Goal: Transaction & Acquisition: Purchase product/service

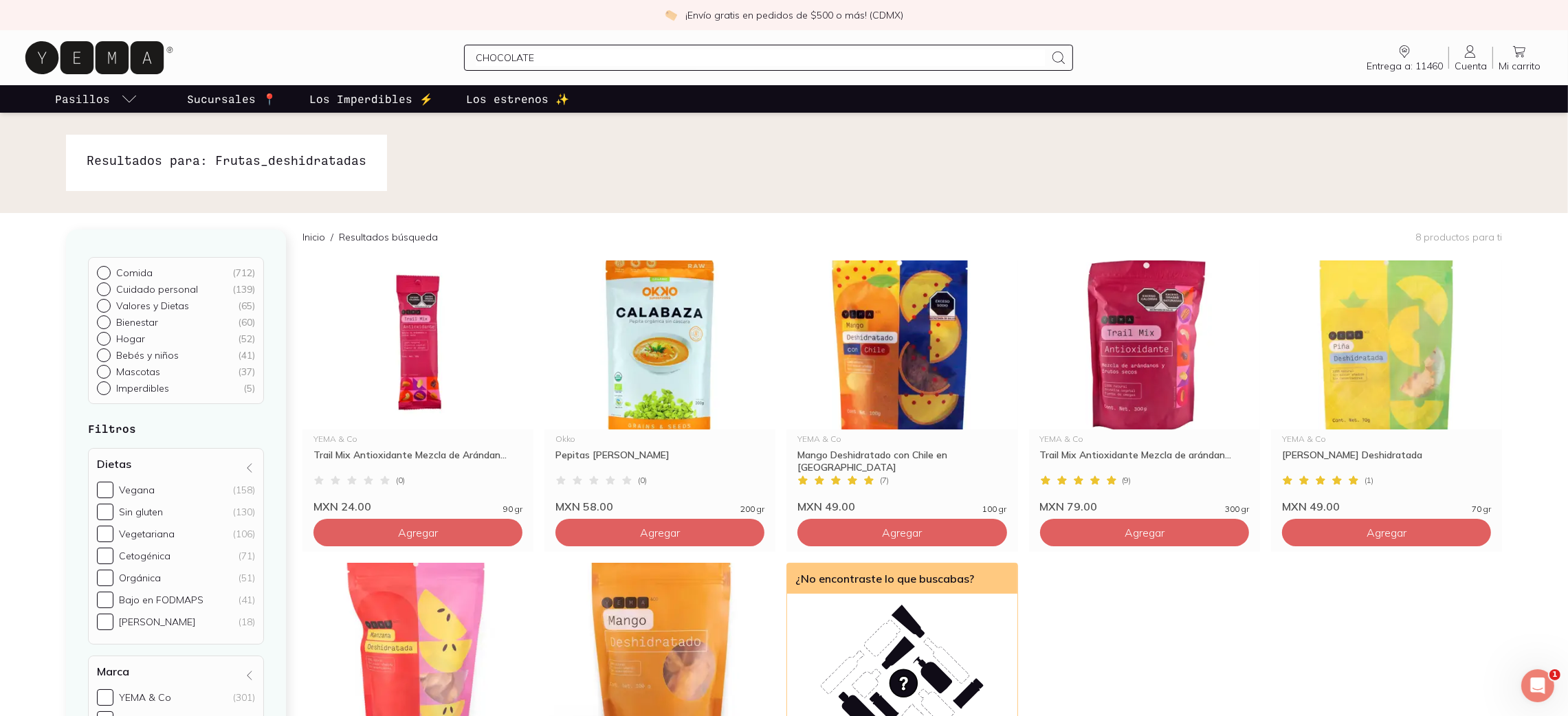
type input "CHOCOLATES"
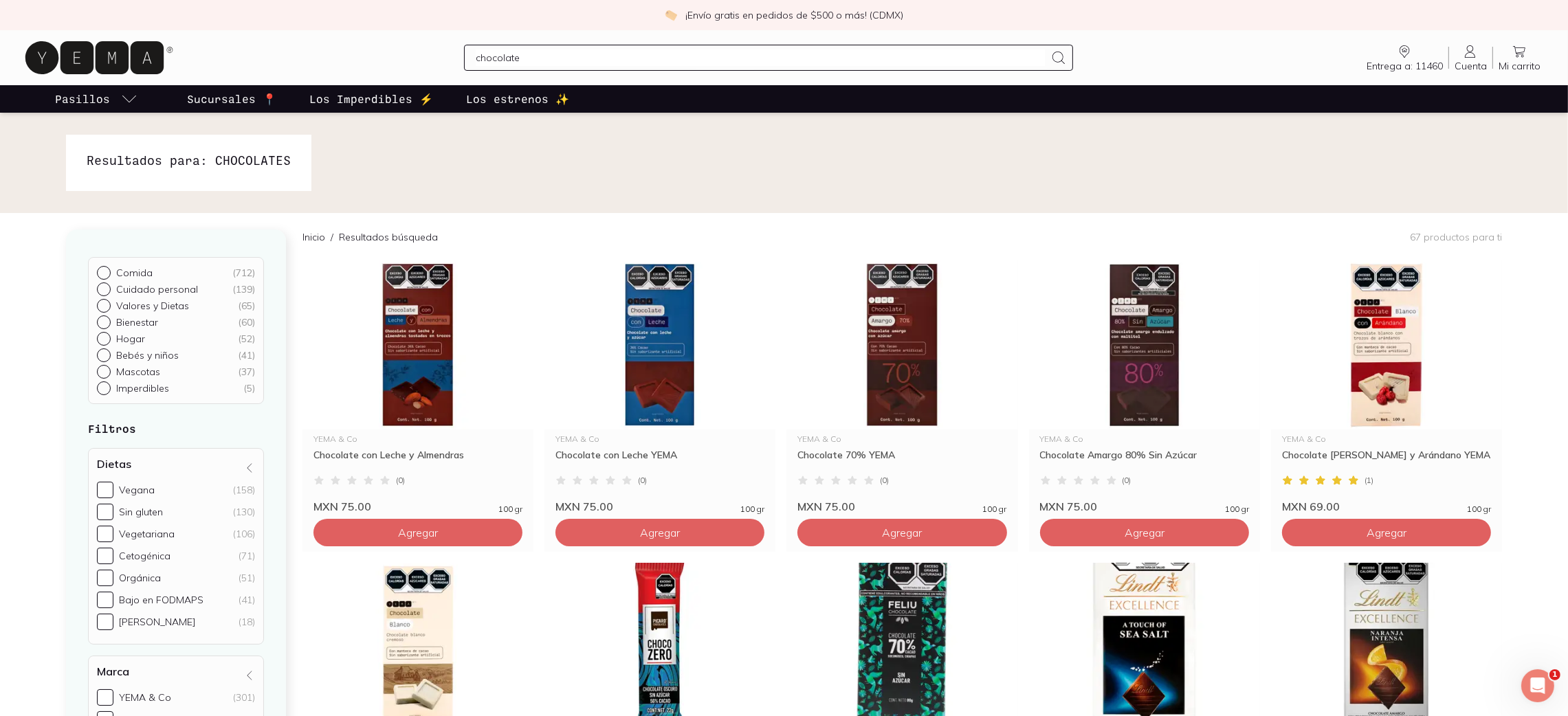
type input "chocolates"
click at [101, 53] on icon at bounding box center [95, 58] width 138 height 33
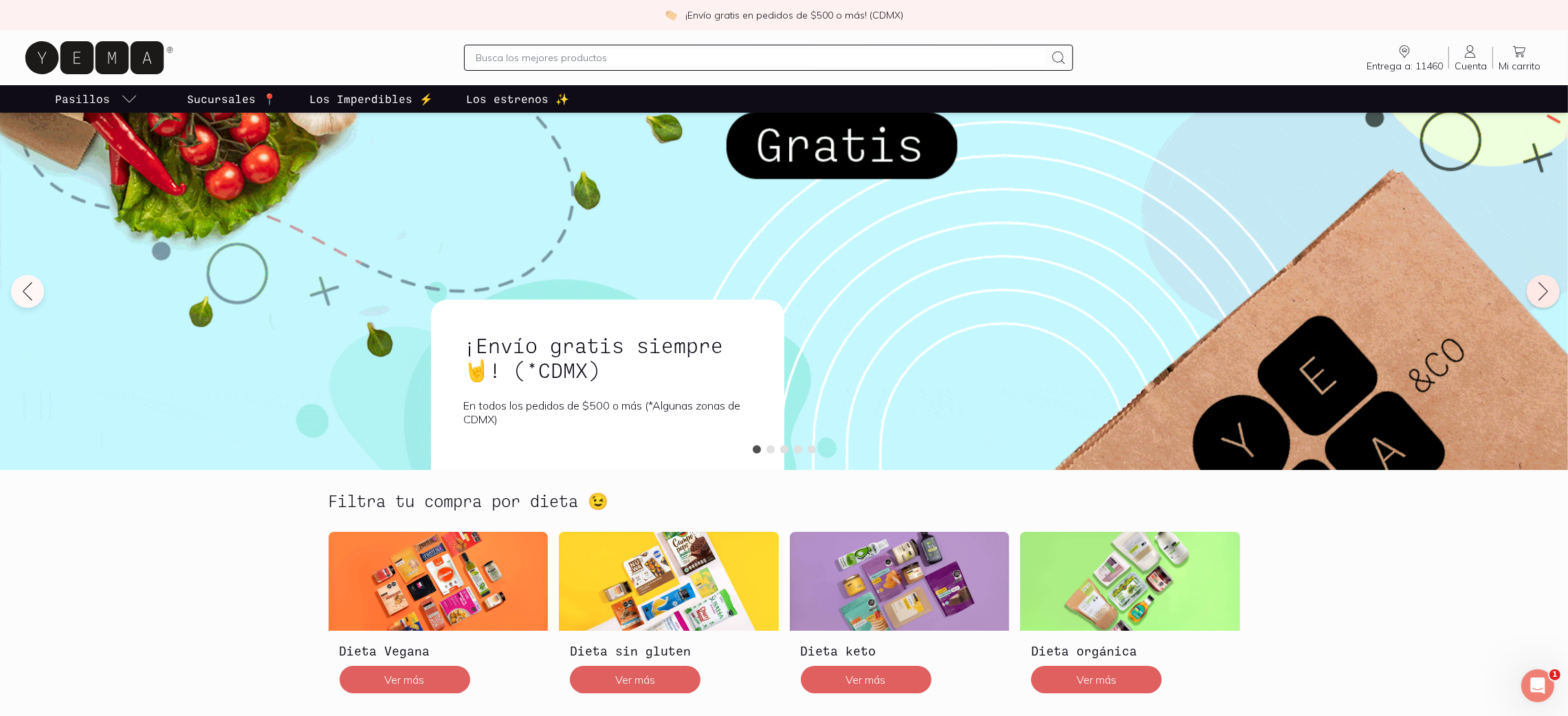
click at [1545, 301] on icon at bounding box center [1543, 291] width 22 height 22
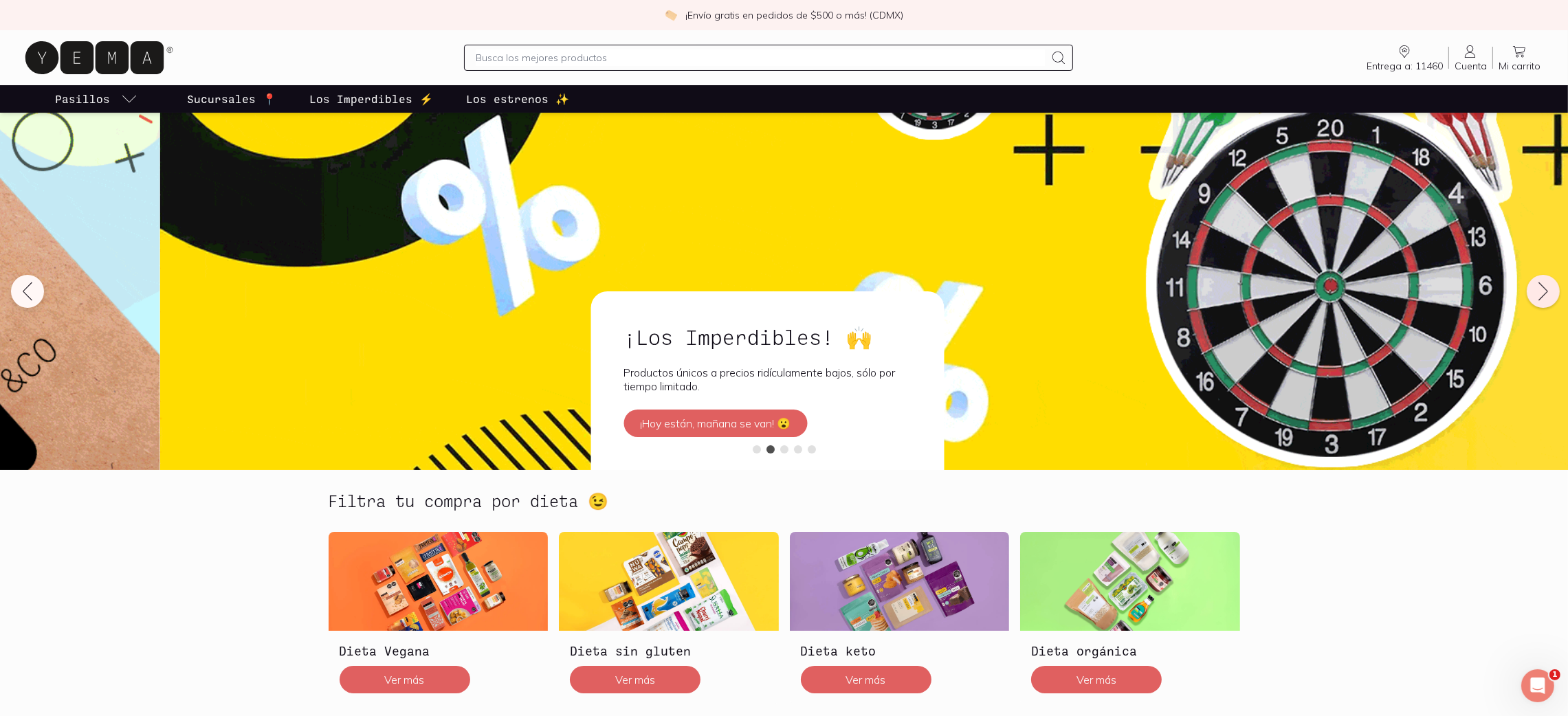
click at [1545, 301] on icon at bounding box center [1543, 291] width 22 height 22
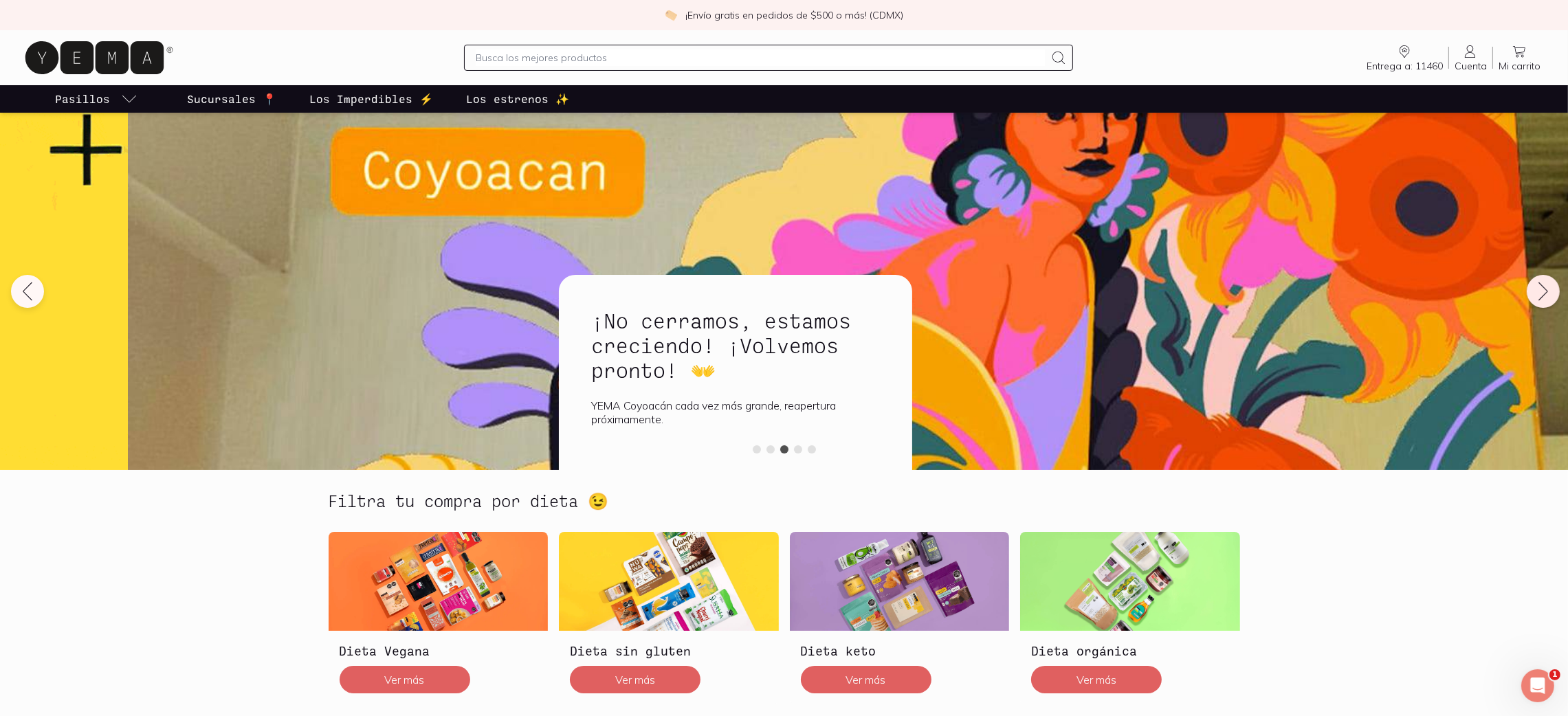
click at [1545, 301] on icon at bounding box center [1543, 291] width 22 height 22
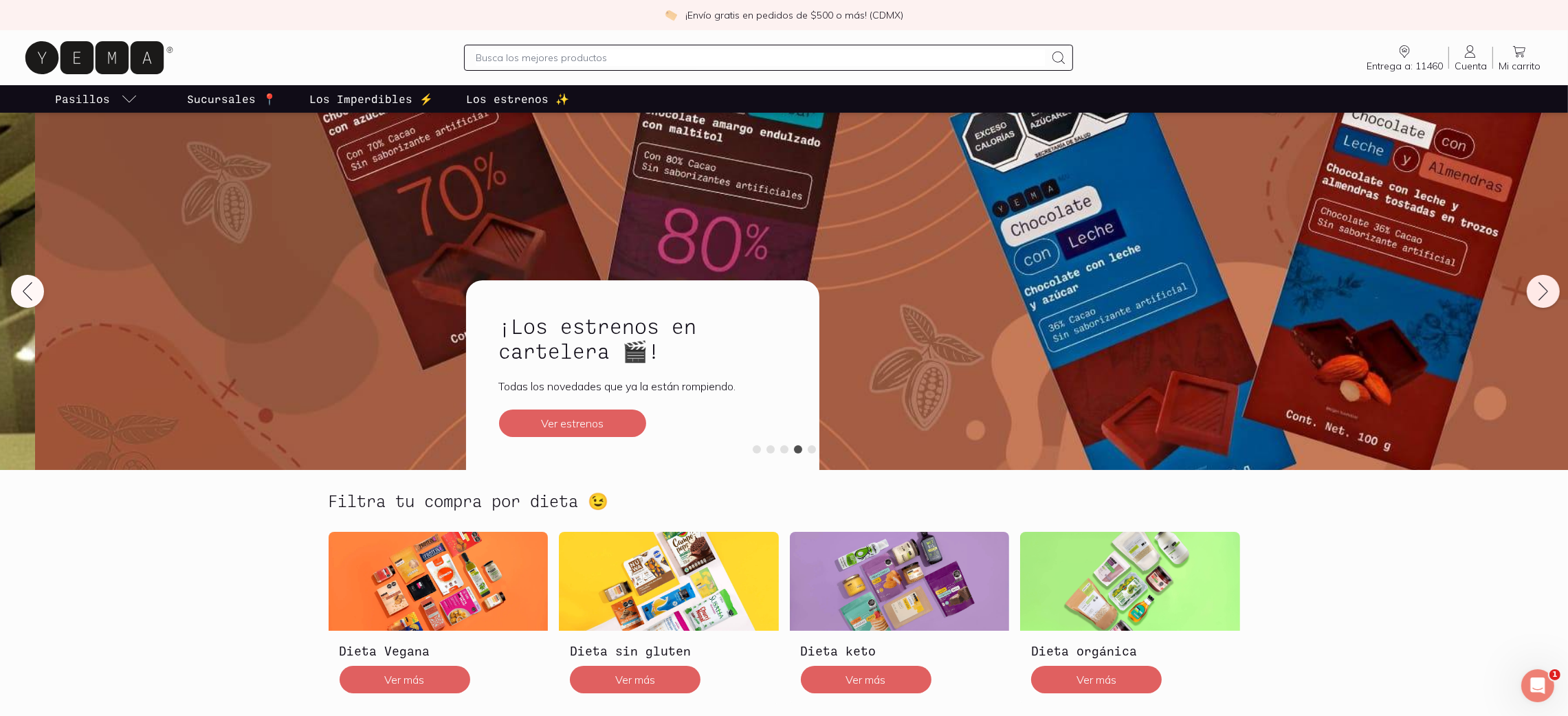
click at [1545, 301] on icon at bounding box center [1543, 291] width 22 height 22
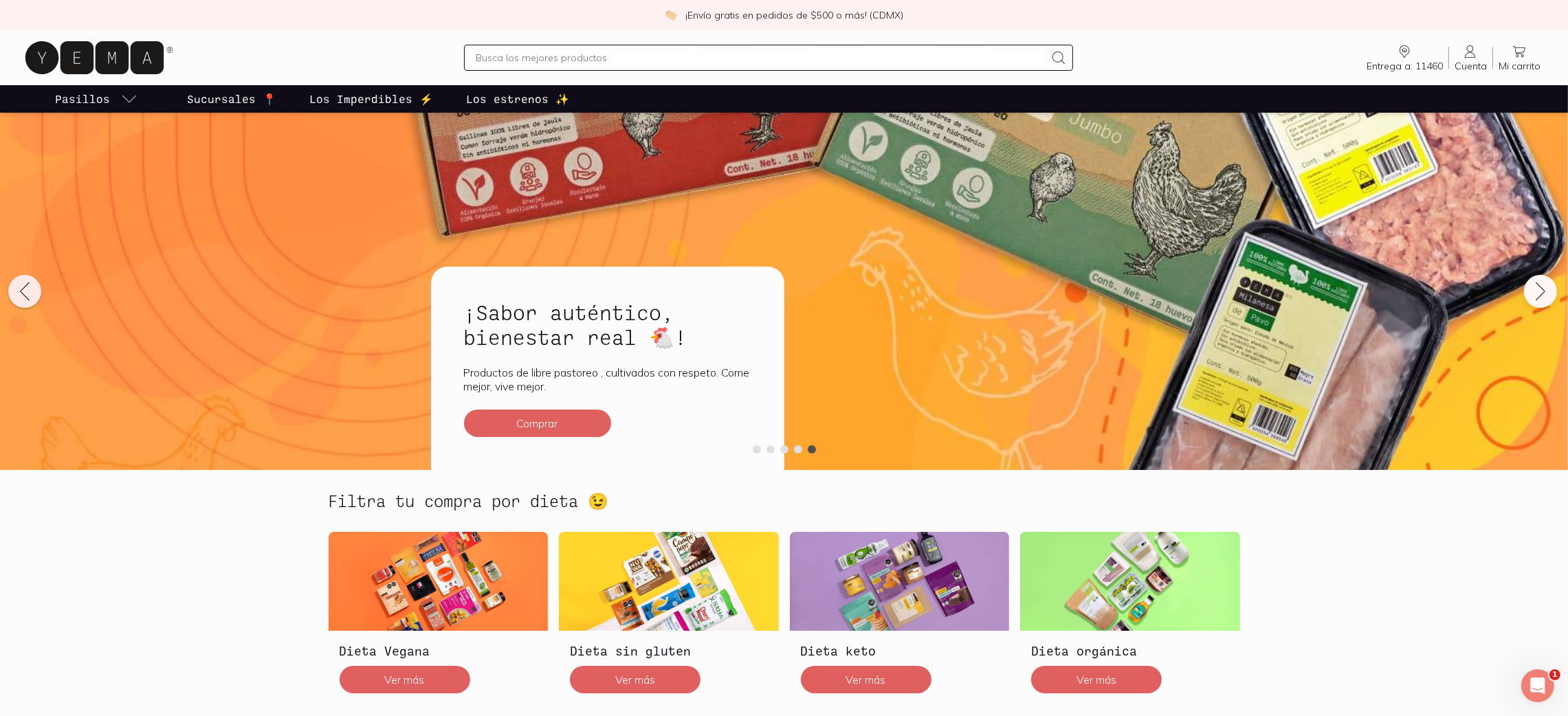
click at [40, 292] on button at bounding box center [25, 292] width 33 height 33
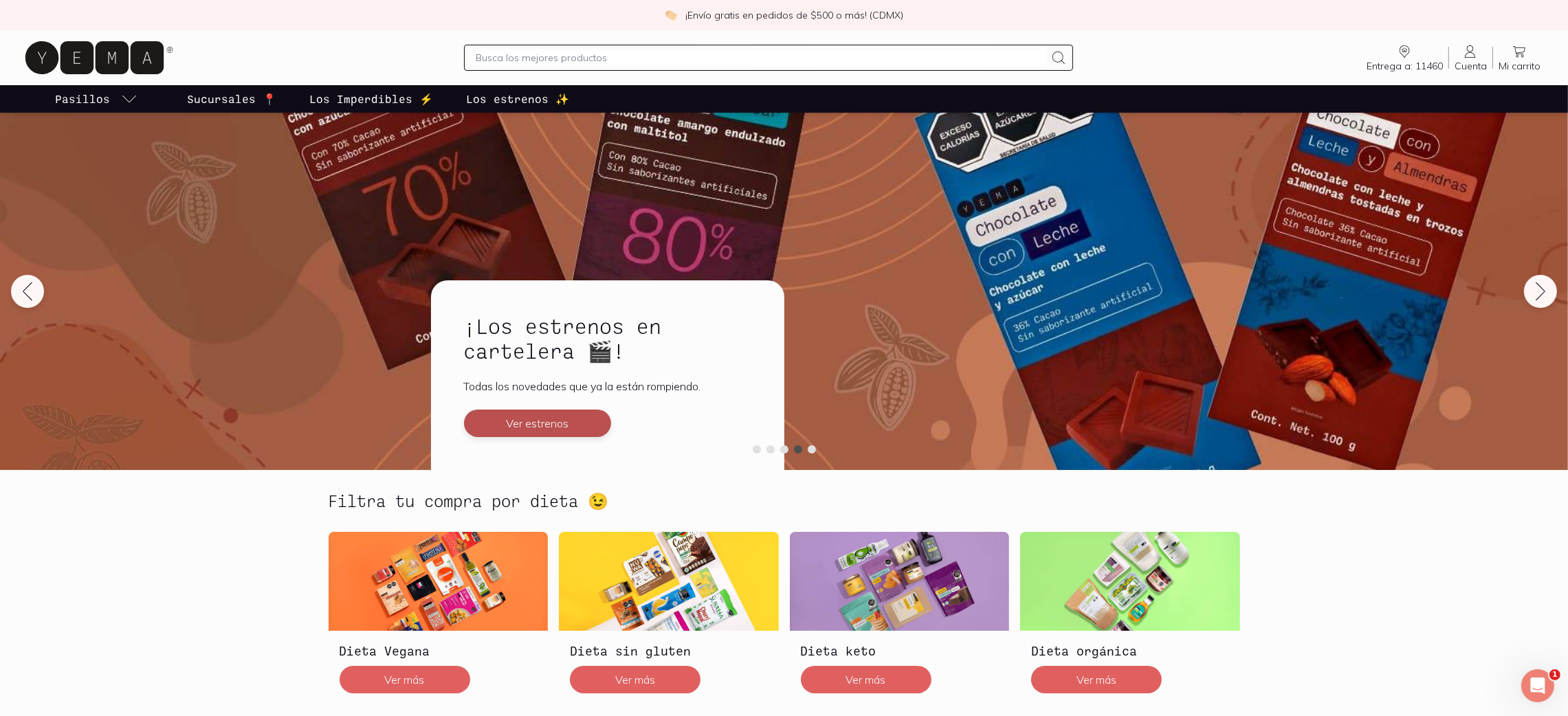
click at [578, 424] on button "Ver estrenos" at bounding box center [537, 423] width 147 height 27
